Goal: Information Seeking & Learning: Learn about a topic

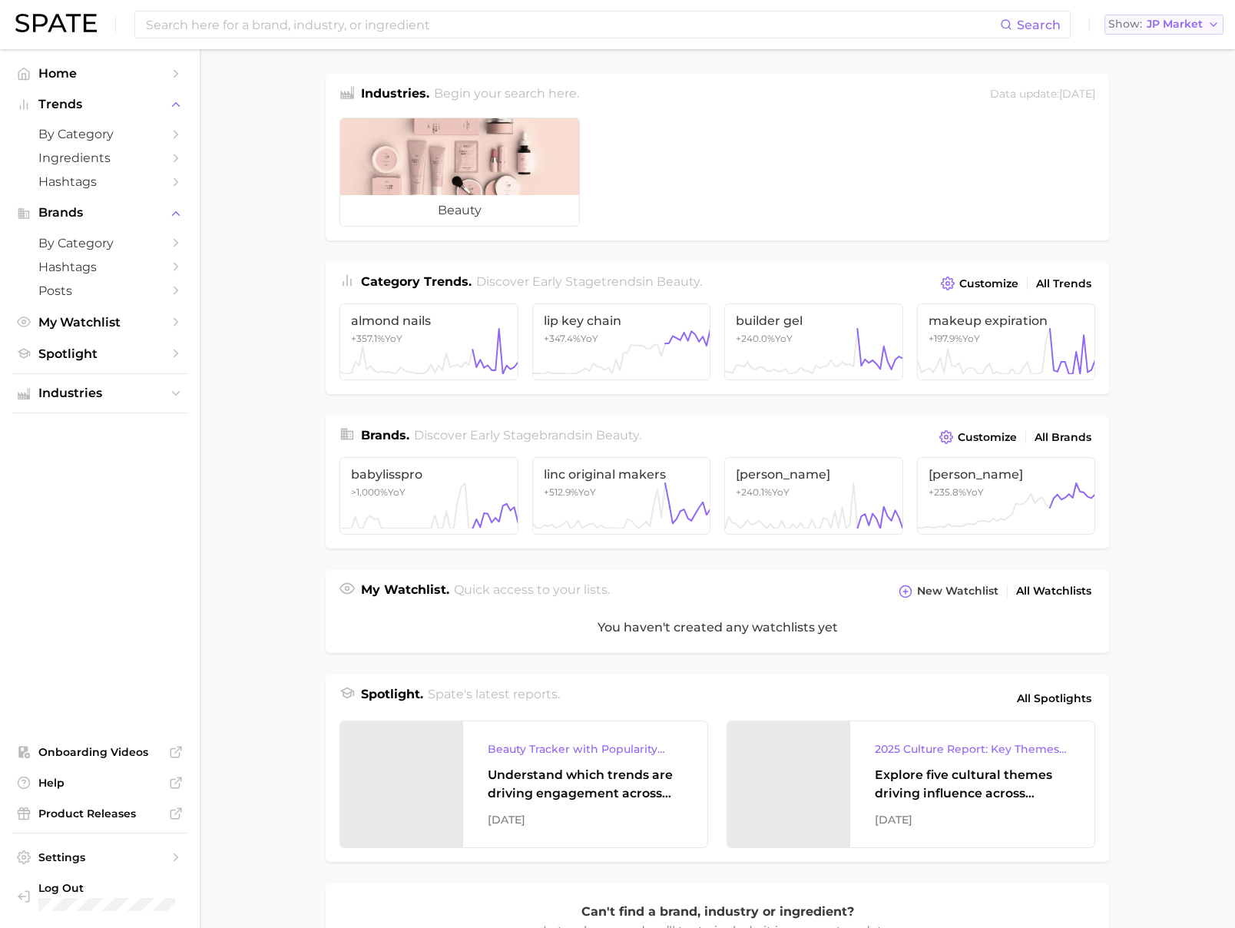
click at [1117, 26] on span "Show" at bounding box center [1125, 24] width 34 height 8
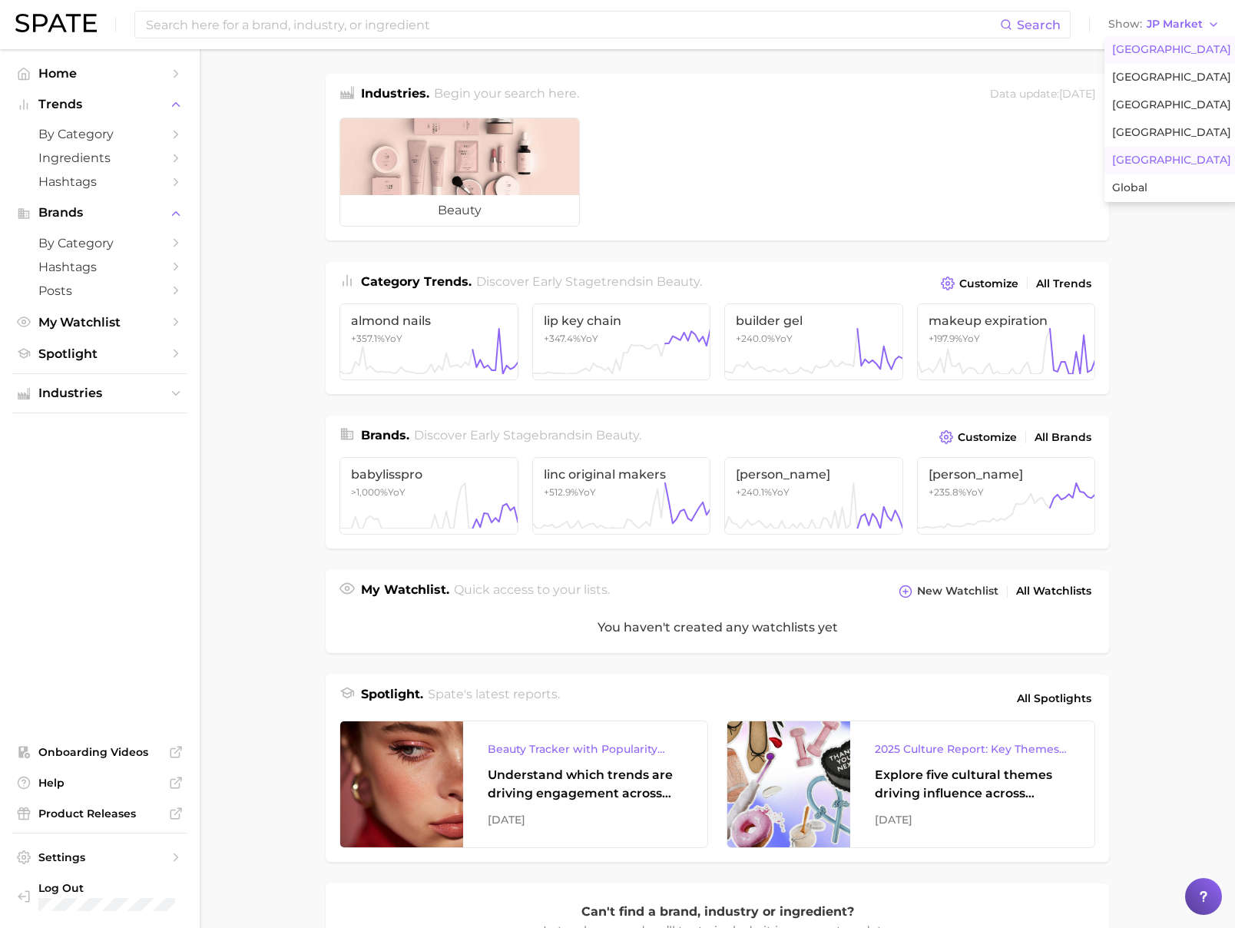
click at [1115, 51] on span "[GEOGRAPHIC_DATA]" at bounding box center [1171, 49] width 119 height 13
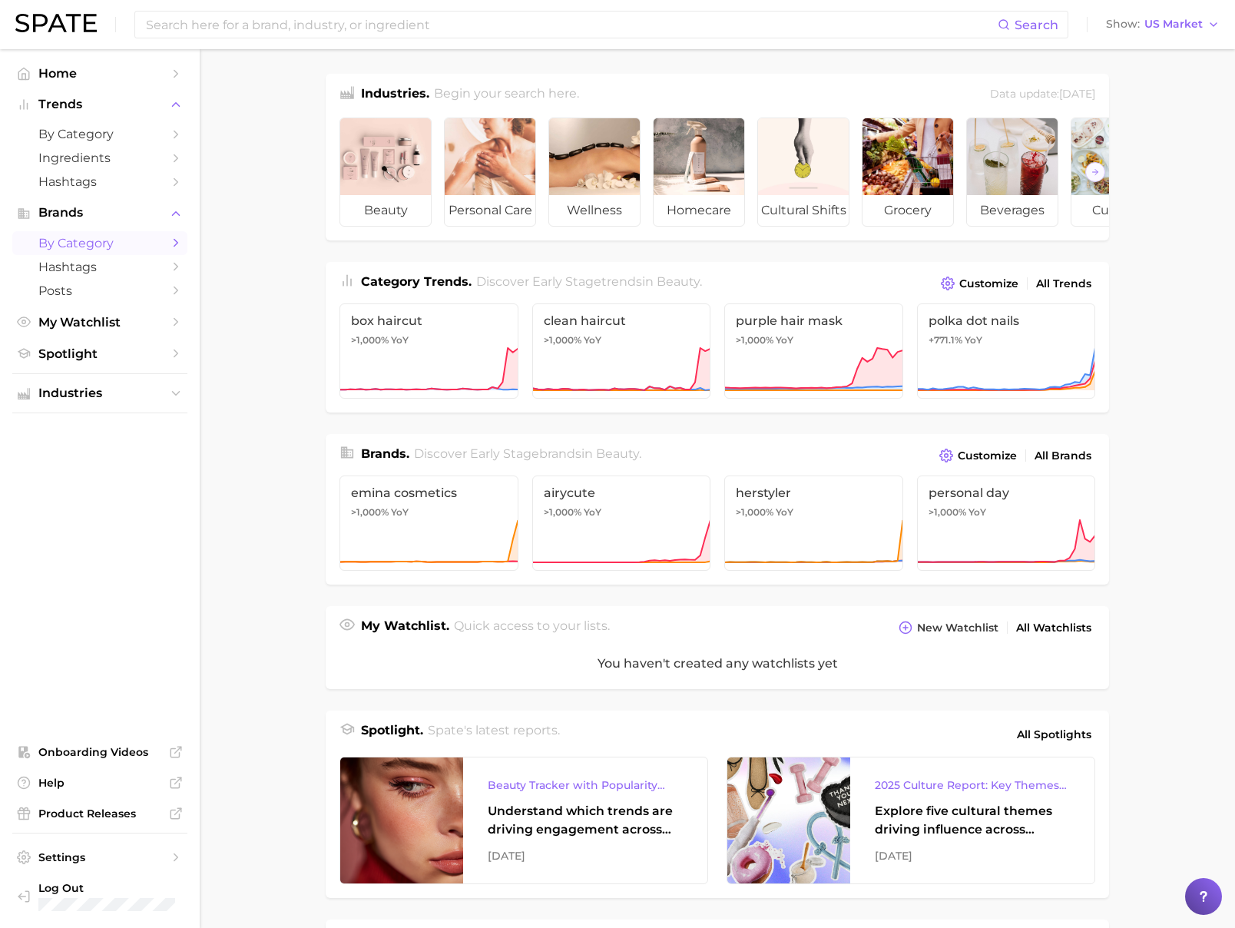
click at [105, 244] on span "by Category" at bounding box center [99, 243] width 123 height 15
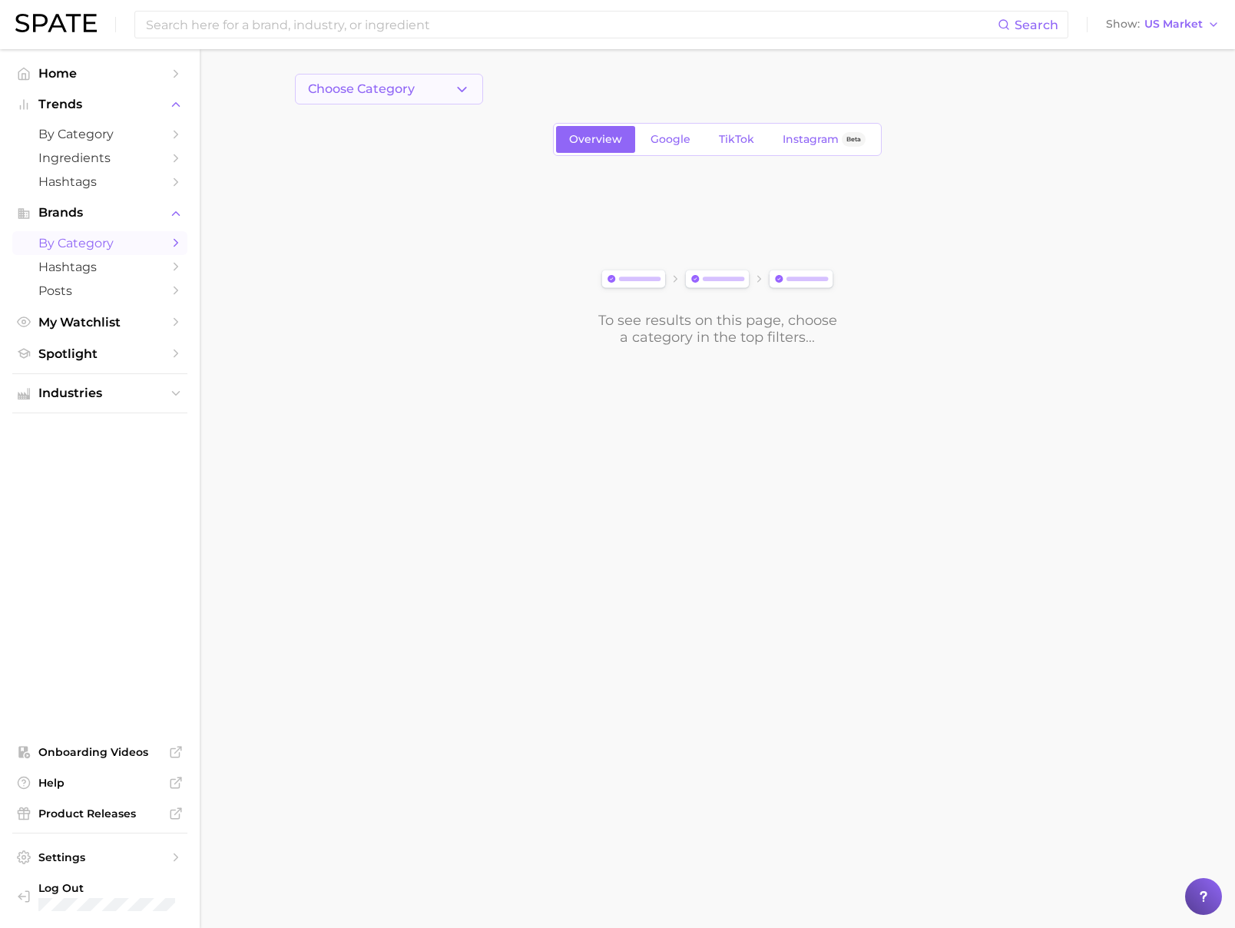
click at [425, 90] on button "Choose Category" at bounding box center [389, 89] width 188 height 31
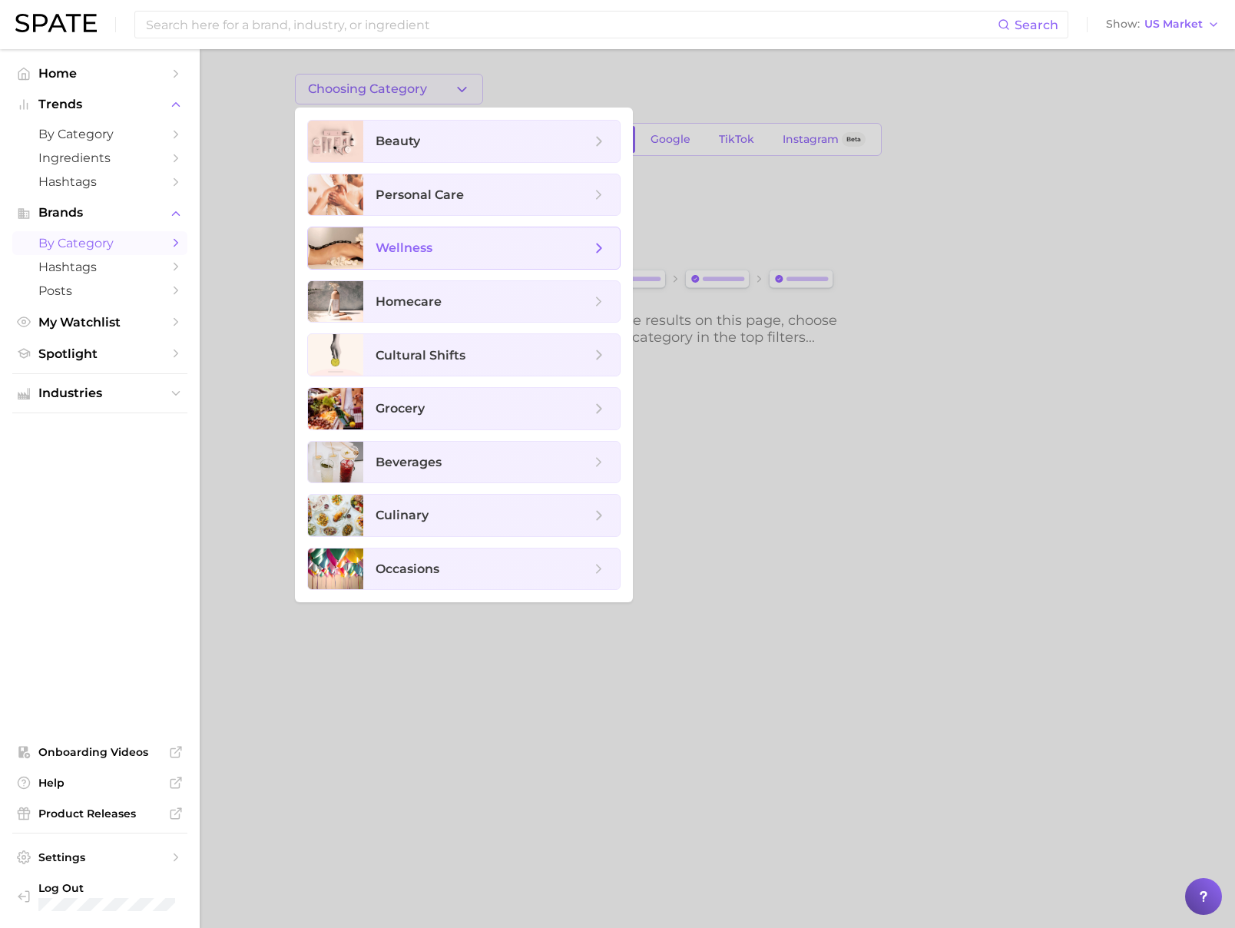
click at [444, 240] on span "wellness" at bounding box center [483, 248] width 215 height 17
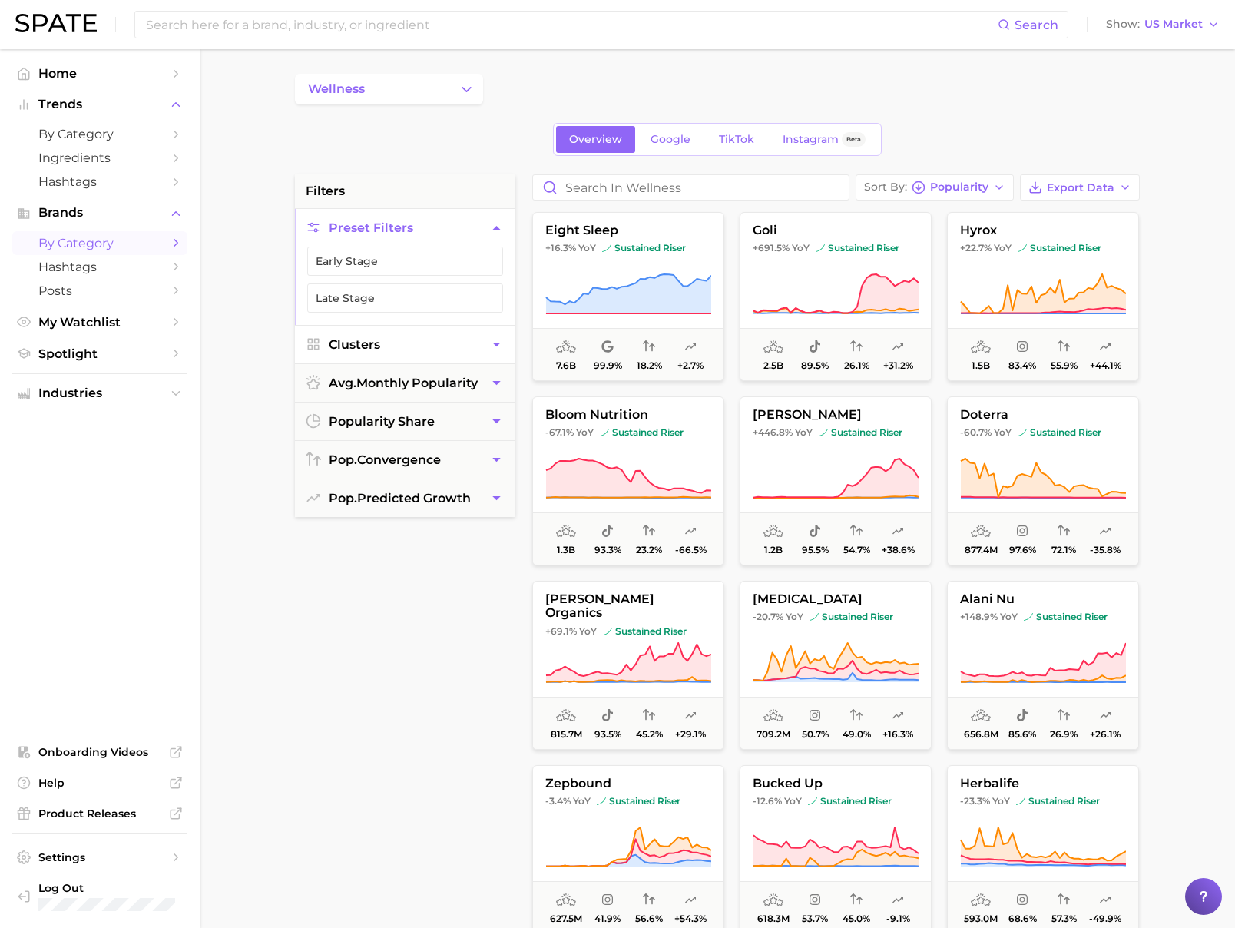
click at [372, 343] on span "Clusters" at bounding box center [354, 344] width 51 height 15
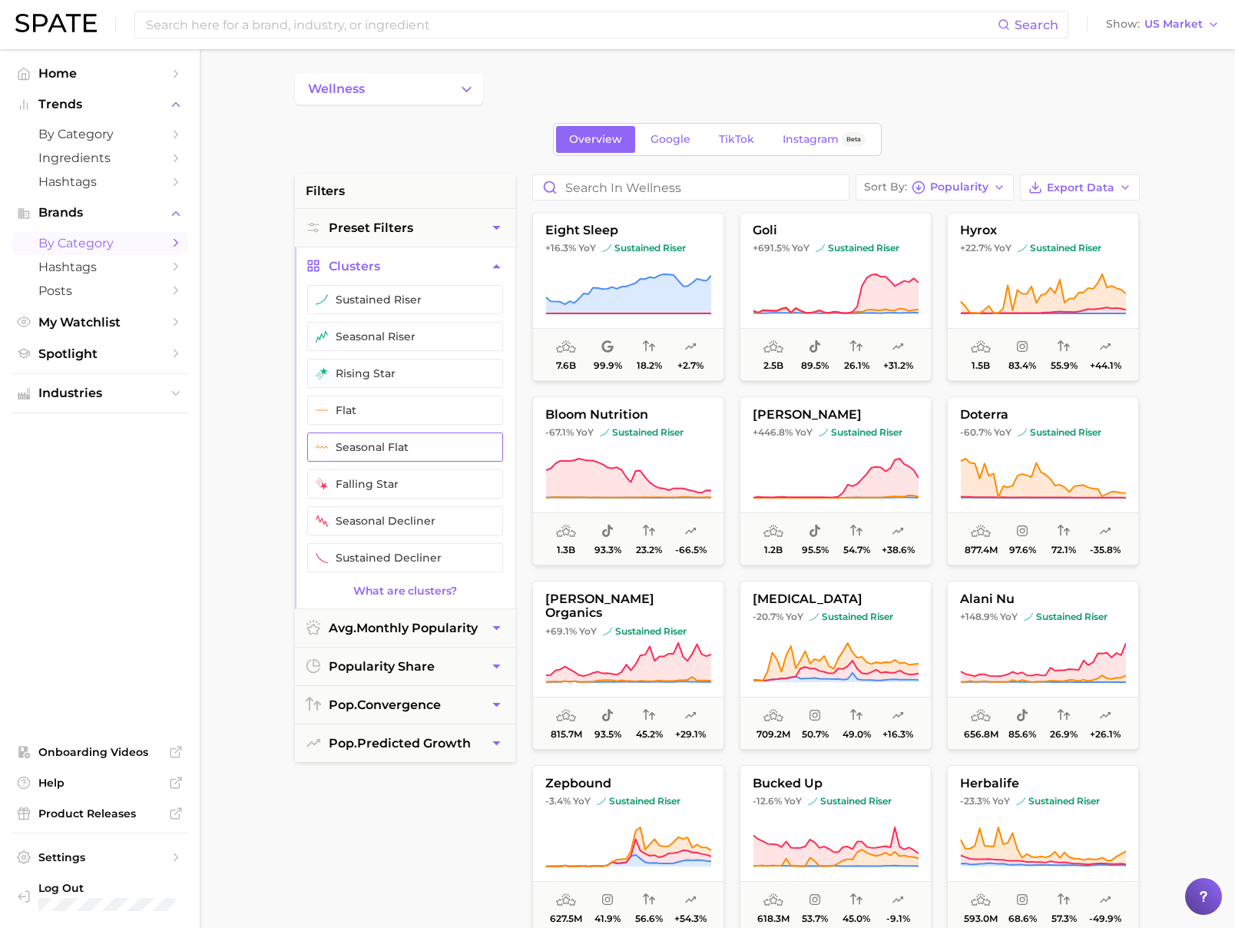
click at [374, 449] on button "seasonal flat" at bounding box center [405, 446] width 196 height 29
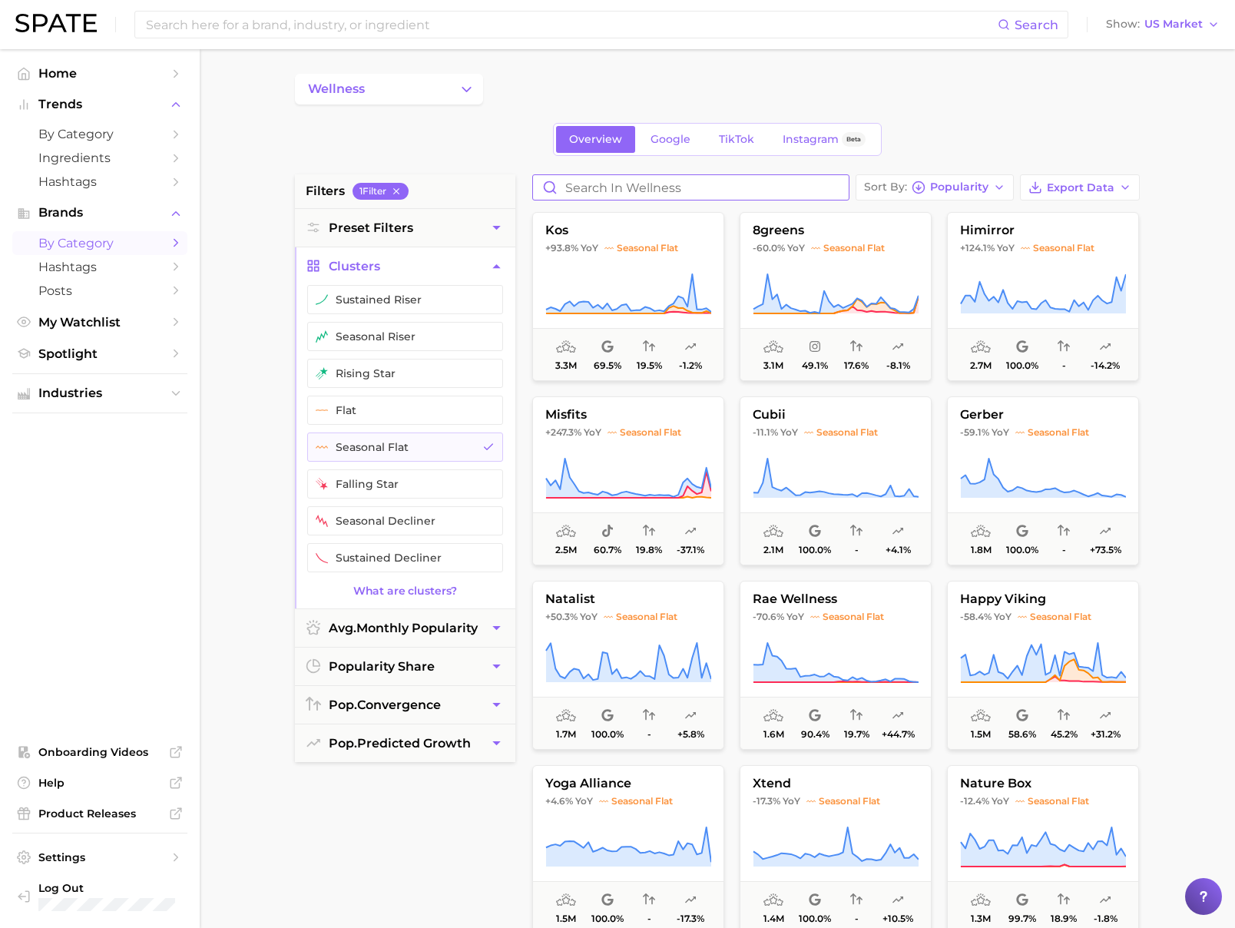
click at [618, 180] on input "Search in wellness" at bounding box center [691, 187] width 316 height 25
type input "え"
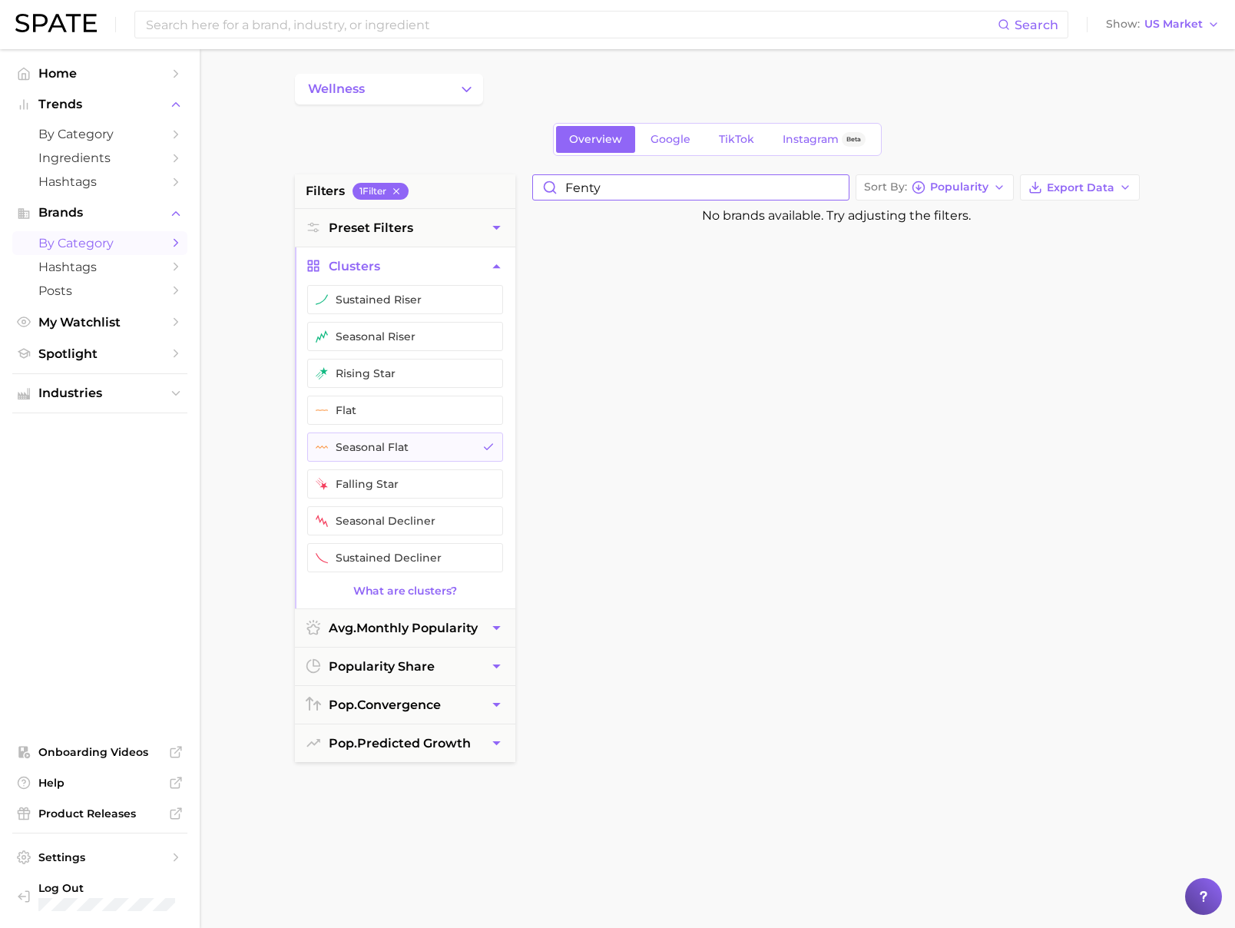
click at [588, 190] on input "fenty" at bounding box center [691, 187] width 316 height 25
click at [654, 190] on input "fenty" at bounding box center [691, 187] width 316 height 25
type input "fen"
click at [843, 186] on input "fen" at bounding box center [691, 187] width 316 height 25
click at [838, 187] on input "fen" at bounding box center [691, 187] width 316 height 25
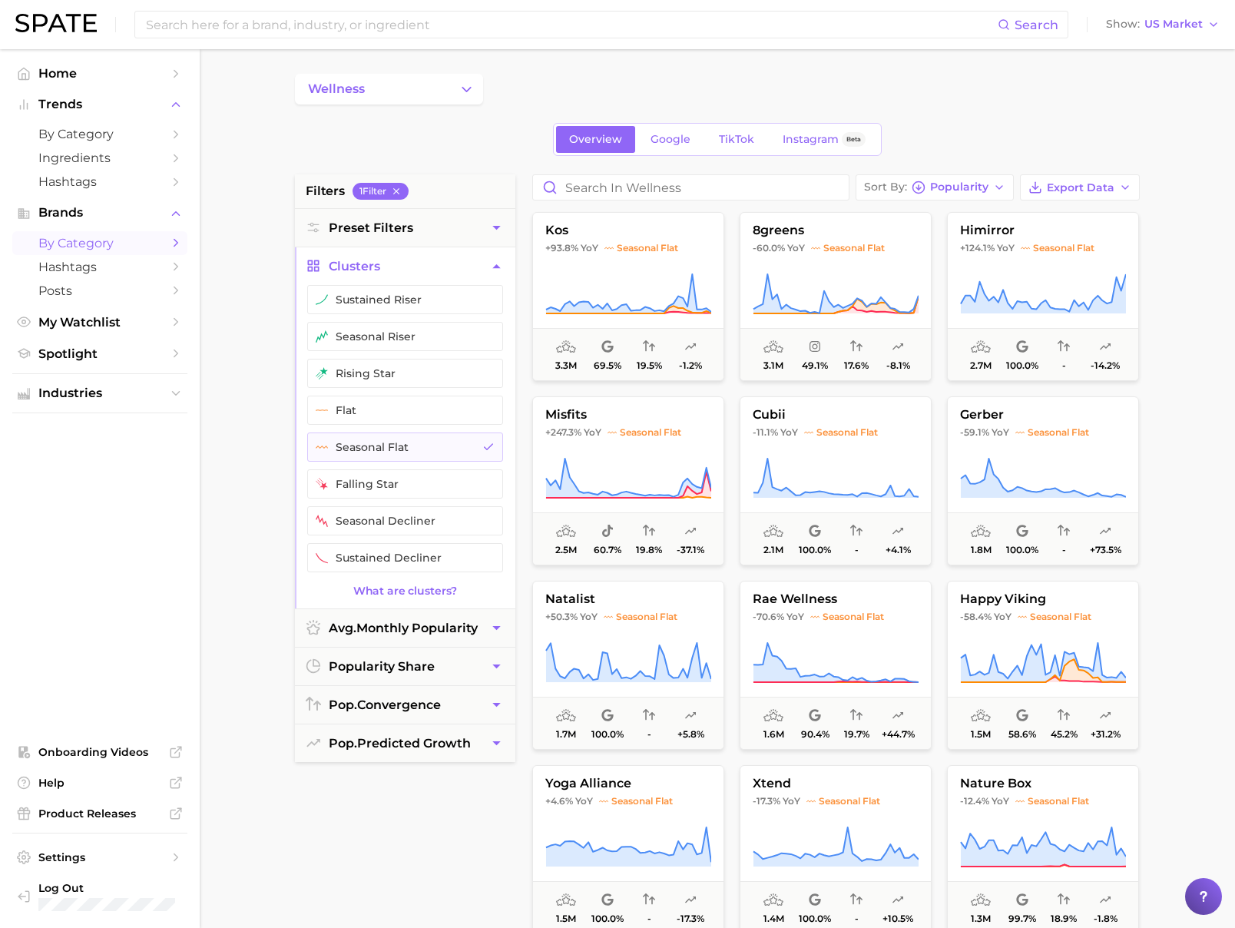
click at [507, 154] on div "Overview Google TikTok Instagram Beta" at bounding box center [717, 139] width 845 height 33
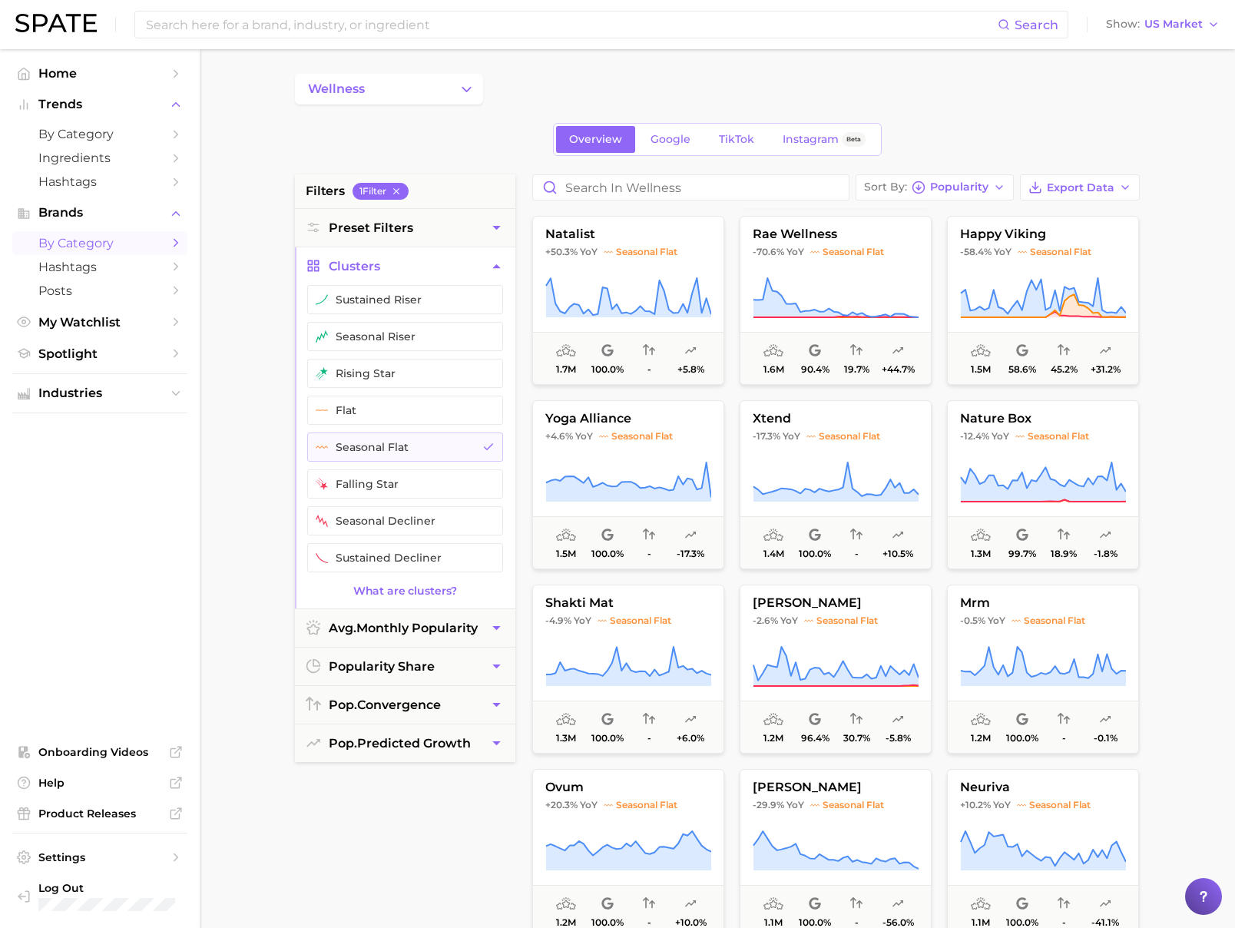
scroll to position [400, 0]
